Goal: Task Accomplishment & Management: Manage account settings

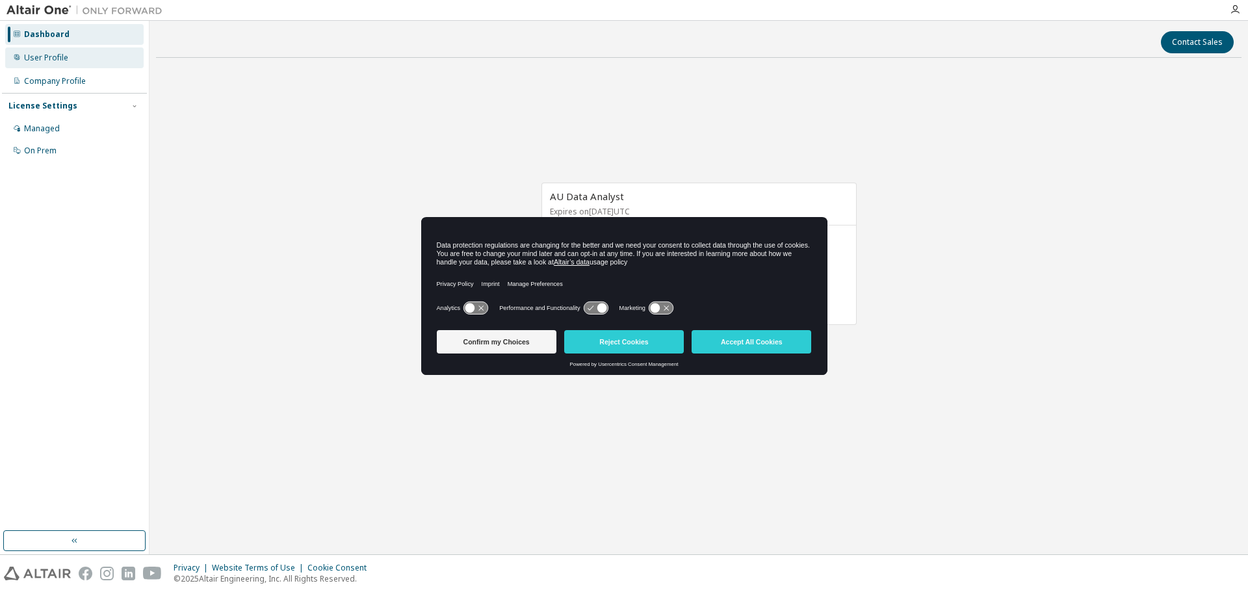
click at [34, 64] on div "User Profile" at bounding box center [74, 57] width 138 height 21
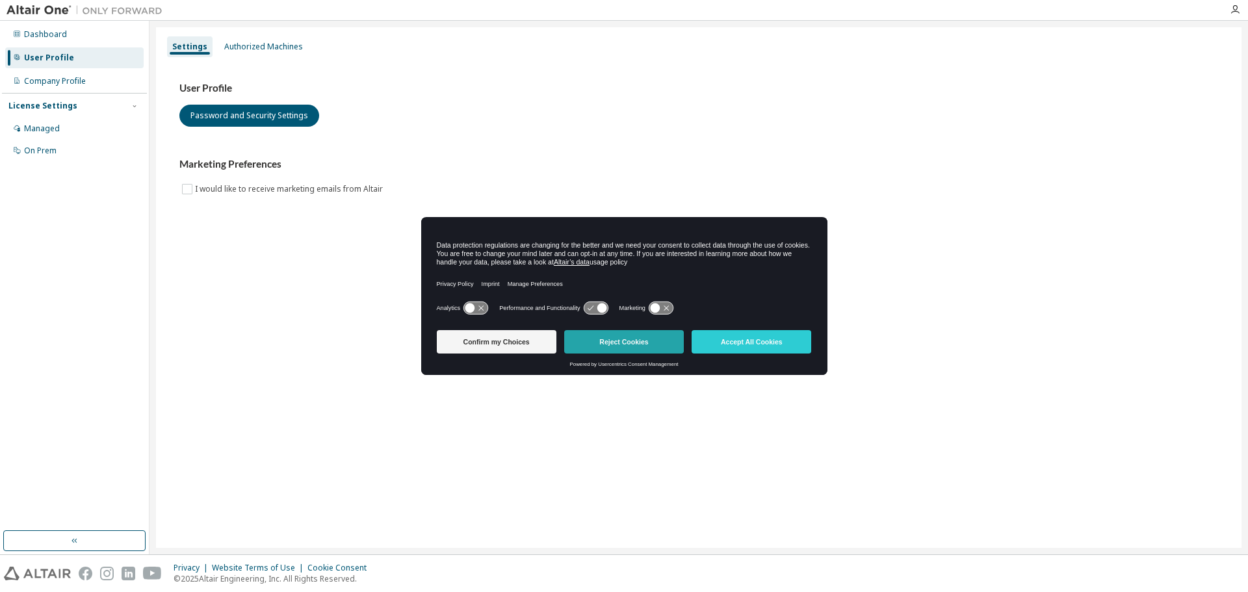
click at [609, 345] on button "Reject Cookies" at bounding box center [624, 341] width 120 height 23
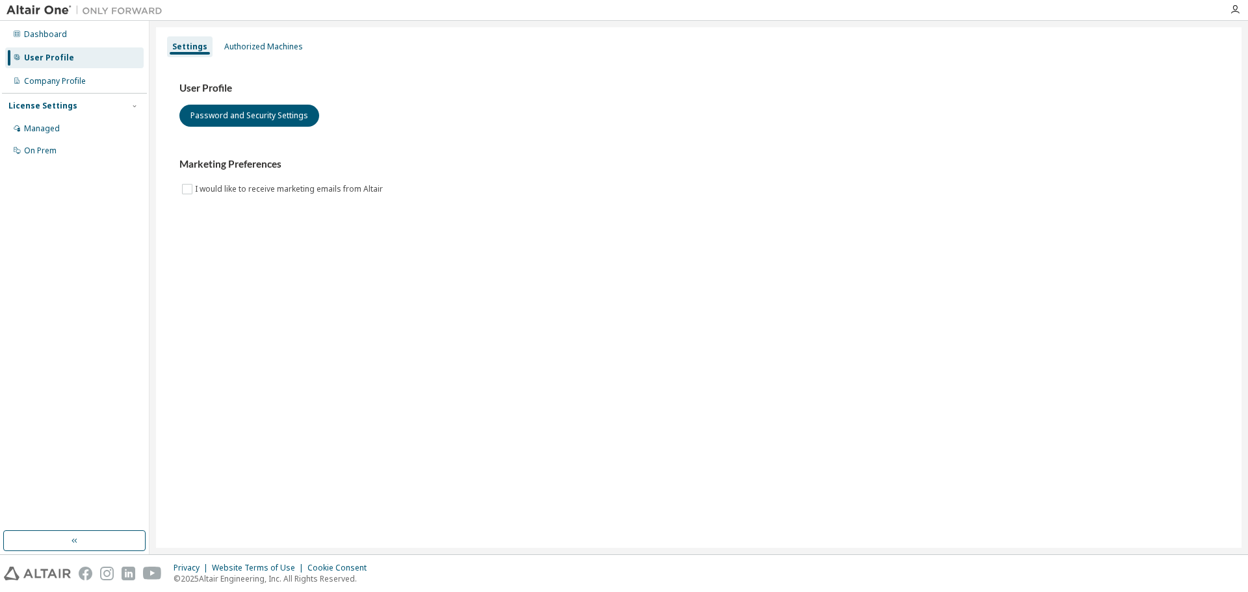
click at [36, 53] on div "User Profile" at bounding box center [49, 58] width 50 height 10
click at [225, 44] on div "Authorized Machines" at bounding box center [263, 47] width 79 height 10
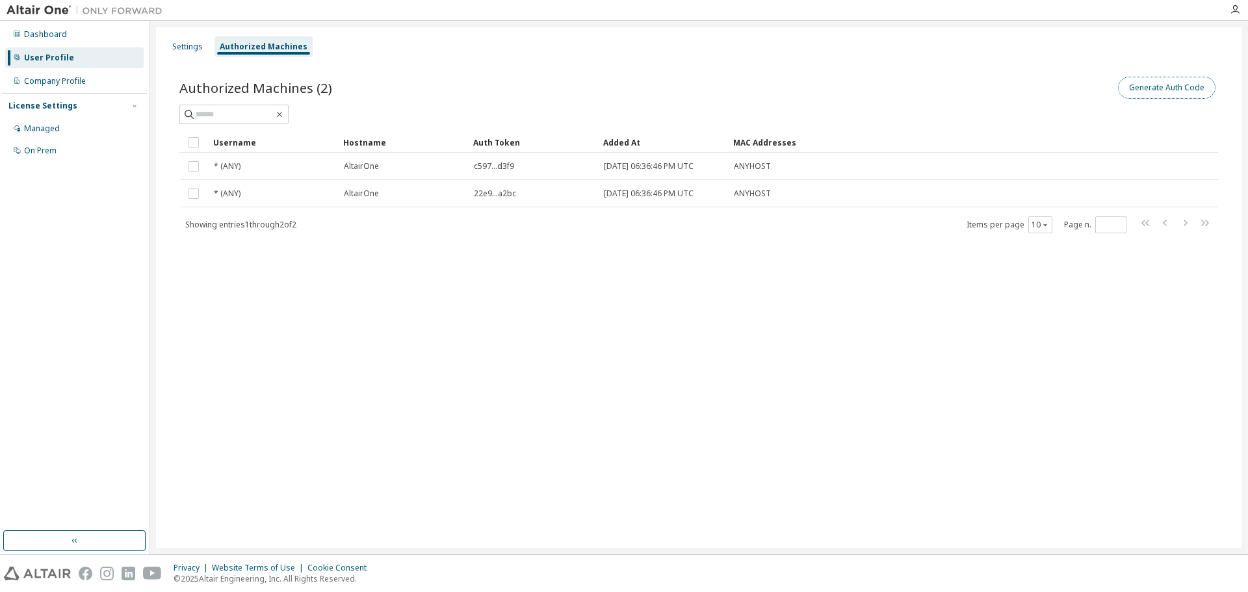
click at [1145, 90] on button "Generate Auth Code" at bounding box center [1167, 88] width 98 height 22
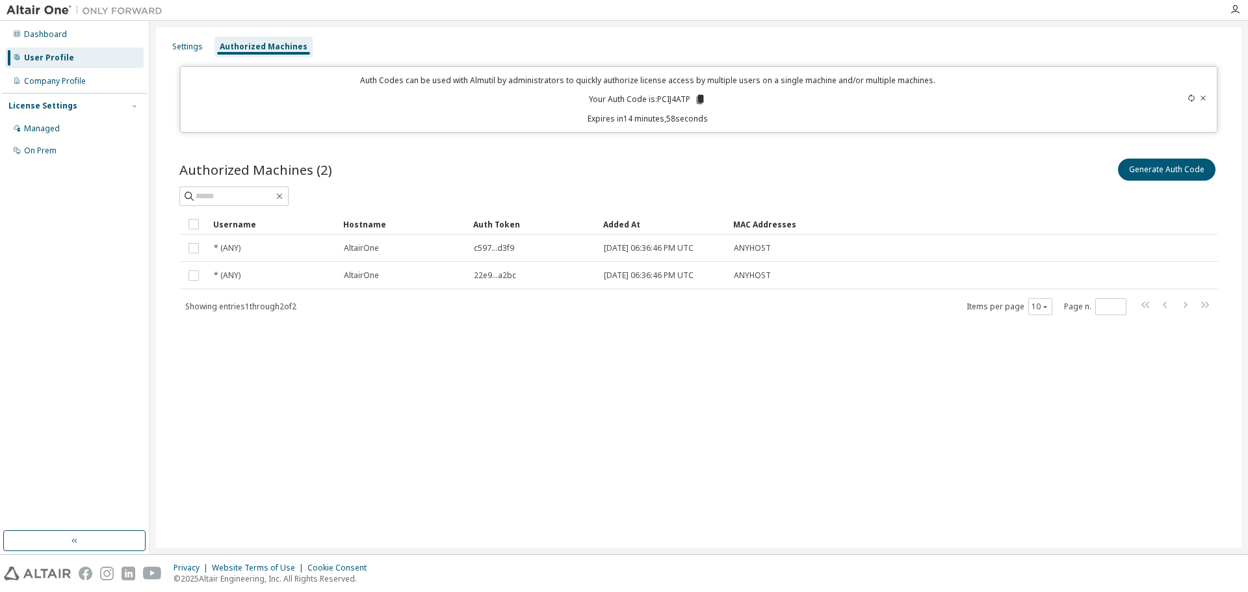
click at [672, 99] on p "Your Auth Code is: PCIJ4ATP" at bounding box center [647, 100] width 117 height 12
copy p "PCIJ4ATP"
click at [700, 92] on div "Auth Codes can be used with Almutil by administrators to quickly authorize lice…" at bounding box center [648, 99] width 919 height 49
click at [700, 99] on icon at bounding box center [700, 99] width 7 height 9
